Goal: Information Seeking & Learning: Learn about a topic

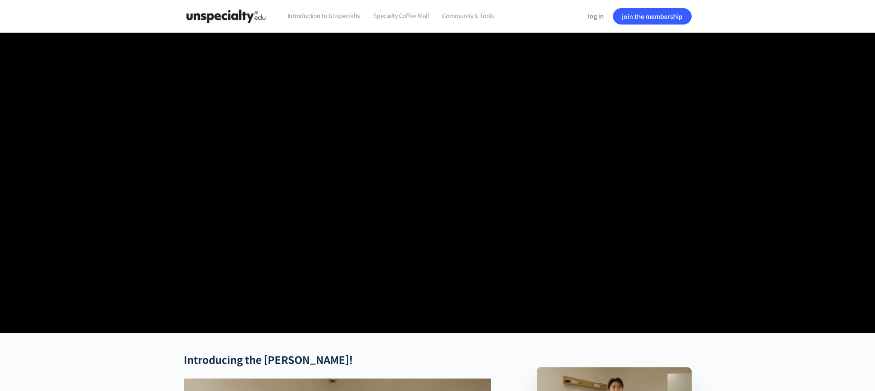
click at [794, 18] on header "Introduction to Unspecialty Specialty Coffee Mall Community & Tools log in join…" at bounding box center [437, 16] width 875 height 33
click at [402, 19] on font "Specialty Coffee Mall" at bounding box center [401, 16] width 56 height 8
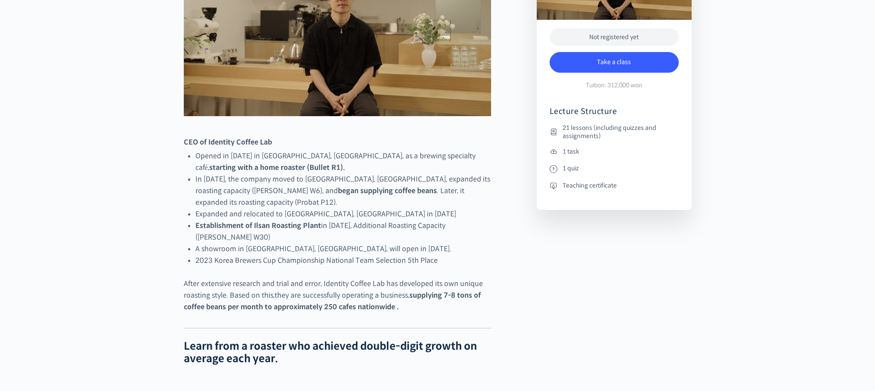
scroll to position [486, 0]
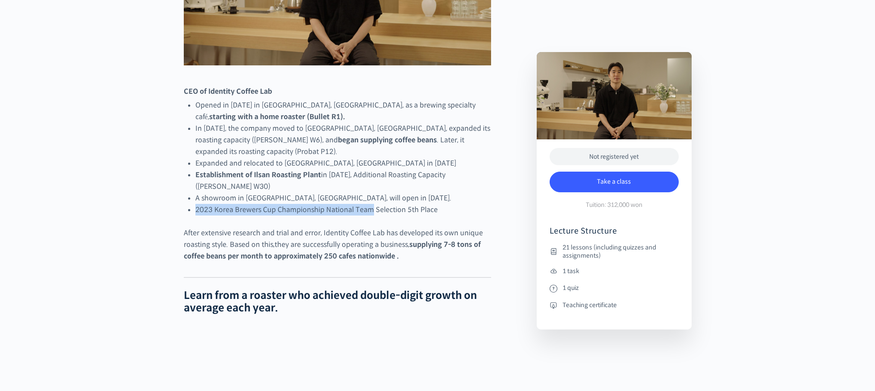
drag, startPoint x: 224, startPoint y: 245, endPoint x: 370, endPoint y: 242, distance: 145.6
click at [385, 214] on font "2023 Korea Brewers Cup Championship National Team Selection 5th Place" at bounding box center [316, 209] width 242 height 9
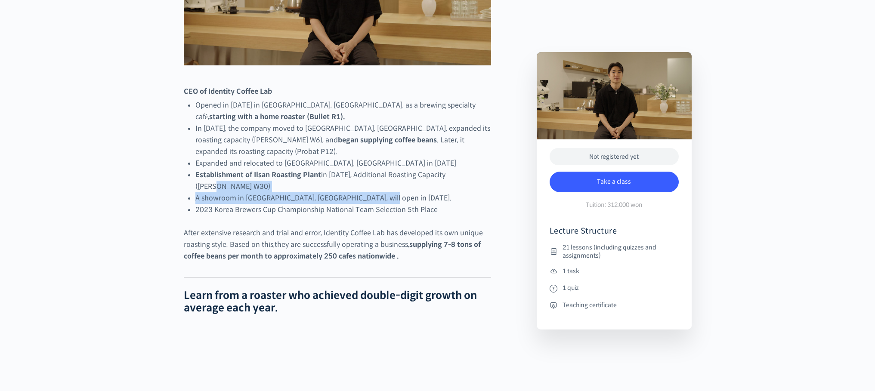
drag, startPoint x: 392, startPoint y: 229, endPoint x: 214, endPoint y: 218, distance: 178.6
click at [214, 216] on ul "Opened in April 2018 in Hyochang-dong, Seoul, as a brewing specialty café, star…" at bounding box center [343, 157] width 296 height 116
click at [223, 203] on font "A showroom in Seogyo-dong, Seoul, will open in May 2023." at bounding box center [323, 198] width 256 height 9
drag, startPoint x: 244, startPoint y: 229, endPoint x: 331, endPoint y: 233, distance: 86.6
click at [330, 203] on font "A showroom in Seogyo-dong, Seoul, will open in May 2023." at bounding box center [323, 198] width 256 height 9
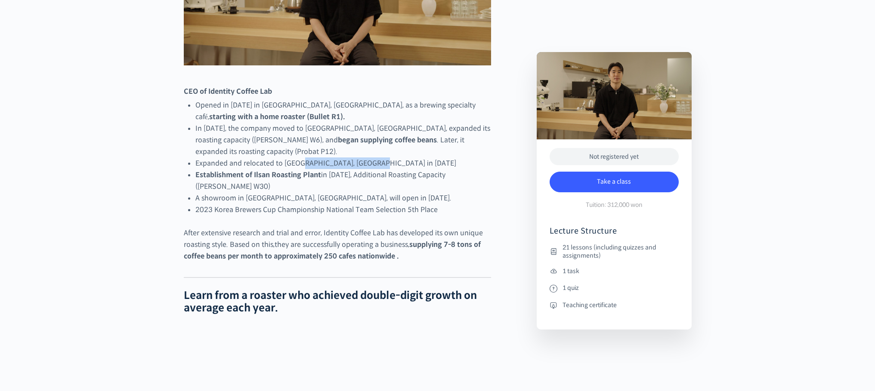
drag, startPoint x: 304, startPoint y: 197, endPoint x: 374, endPoint y: 198, distance: 69.8
click at [374, 168] on font "Expanded and relocated to Yeonhui-dong, Seoul in May 2021" at bounding box center [325, 163] width 261 height 9
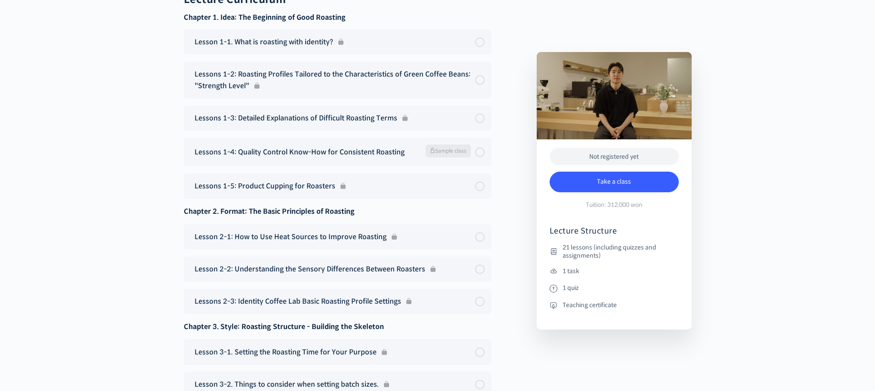
scroll to position [4830, 0]
click at [461, 157] on span "Sample class" at bounding box center [448, 150] width 45 height 13
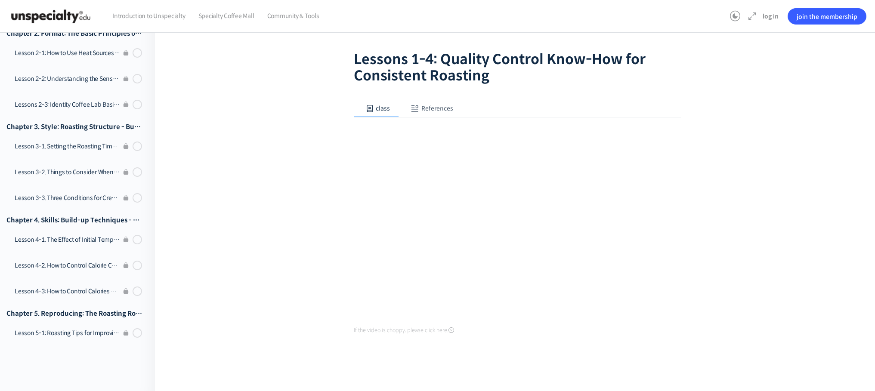
scroll to position [47, 0]
